Goal: Transaction & Acquisition: Book appointment/travel/reservation

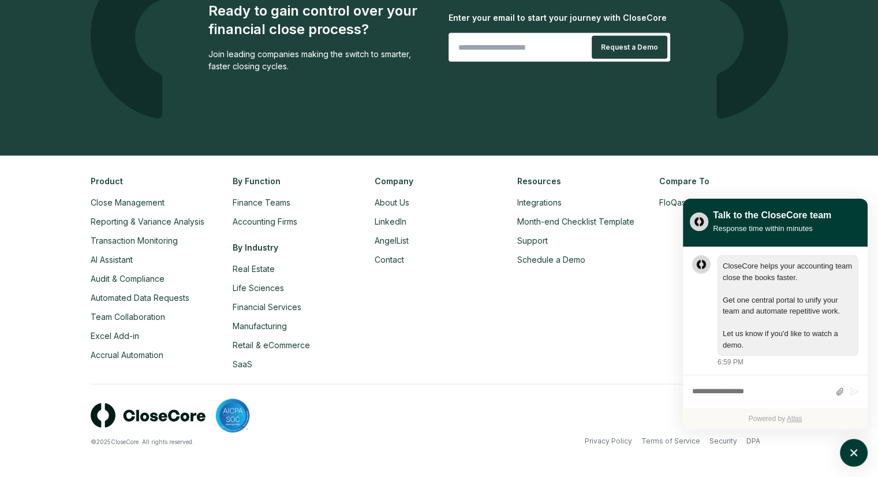
scroll to position [2715, 0]
click at [116, 256] on link "AI Assistant" at bounding box center [112, 259] width 42 height 10
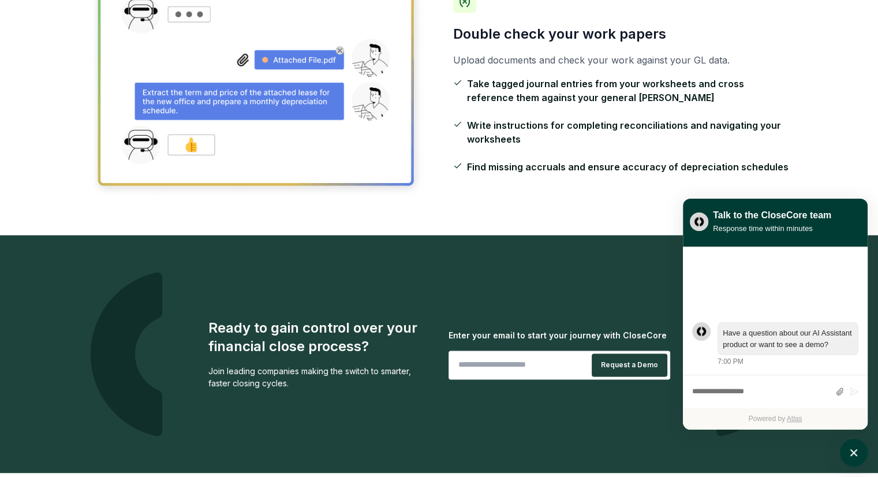
scroll to position [1618, 0]
click at [744, 218] on div "Talk to the CloseCore team" at bounding box center [772, 215] width 118 height 14
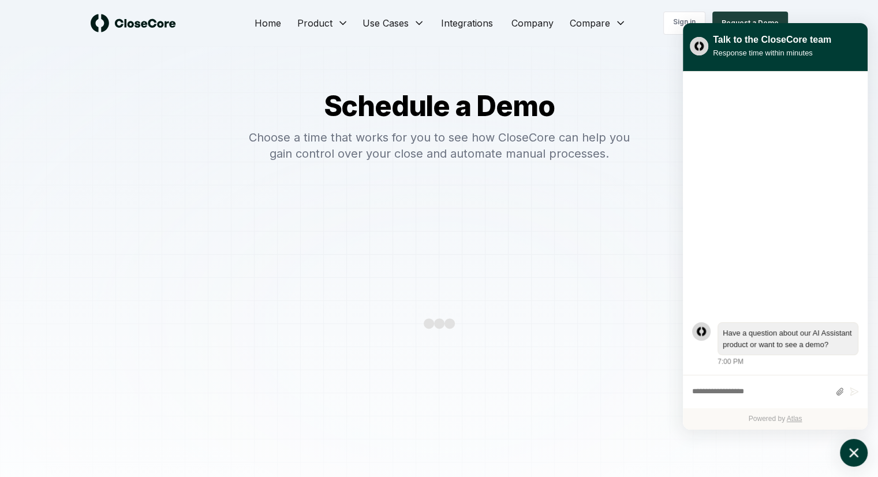
click at [844, 451] on button "atlas-launcher" at bounding box center [854, 453] width 28 height 28
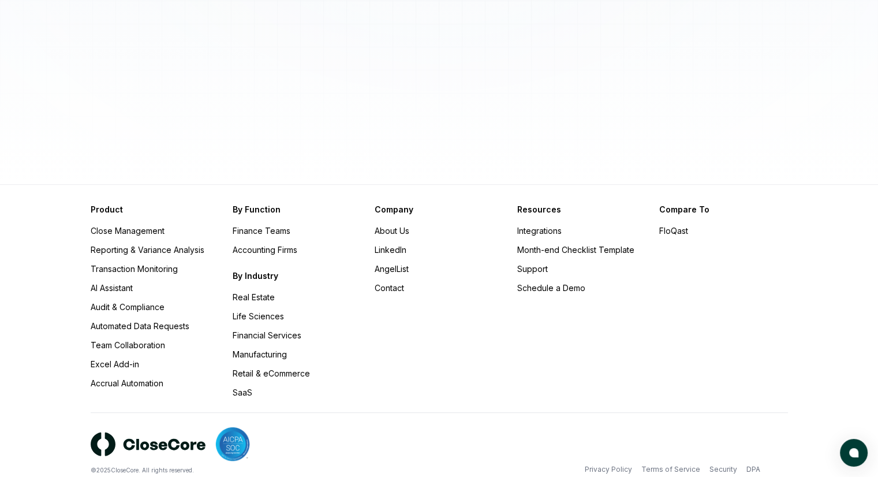
scroll to position [415, 0]
